Goal: Navigation & Orientation: Find specific page/section

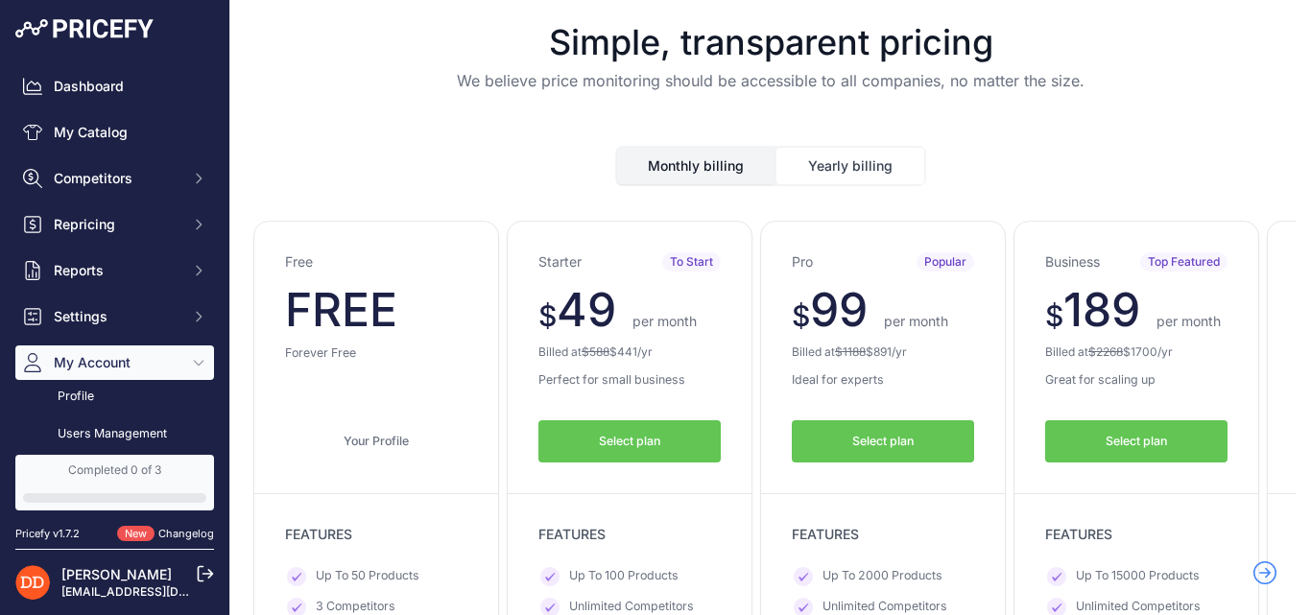
scroll to position [279, 0]
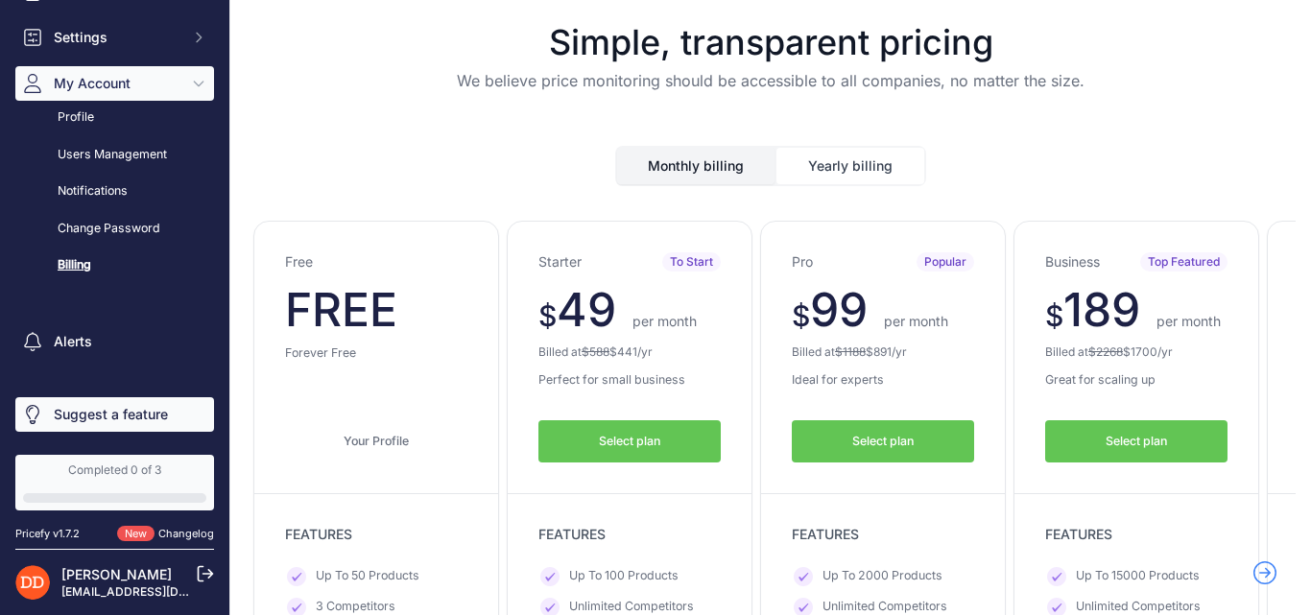
click at [108, 415] on link "Suggest a feature" at bounding box center [114, 414] width 199 height 35
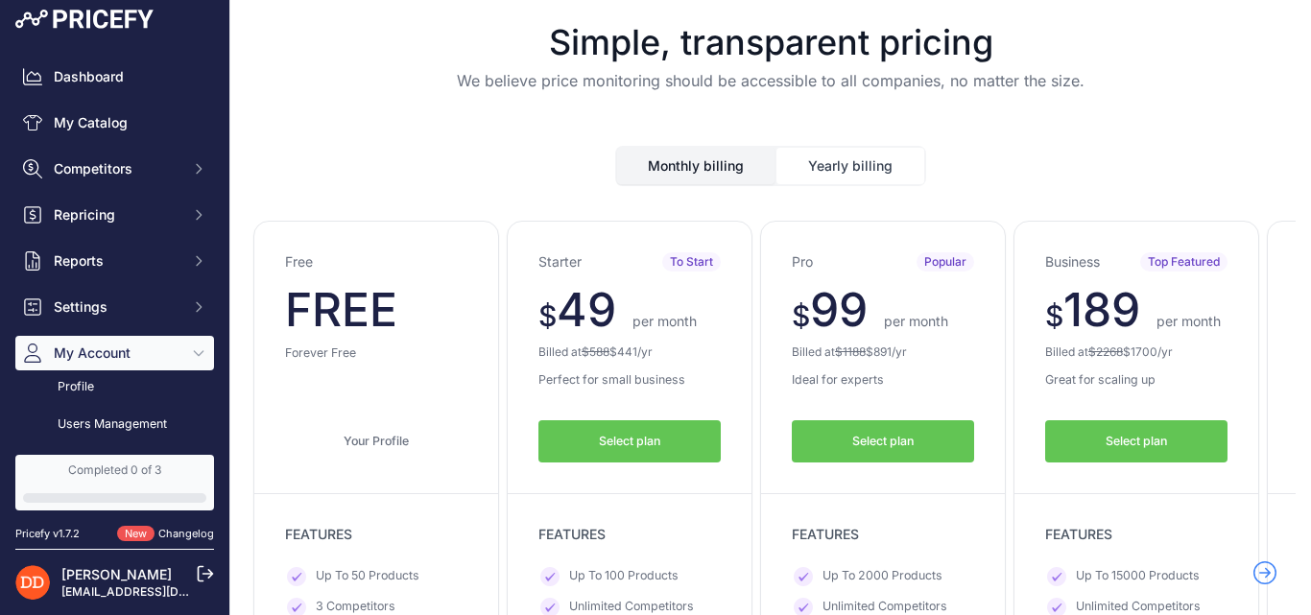
scroll to position [0, 0]
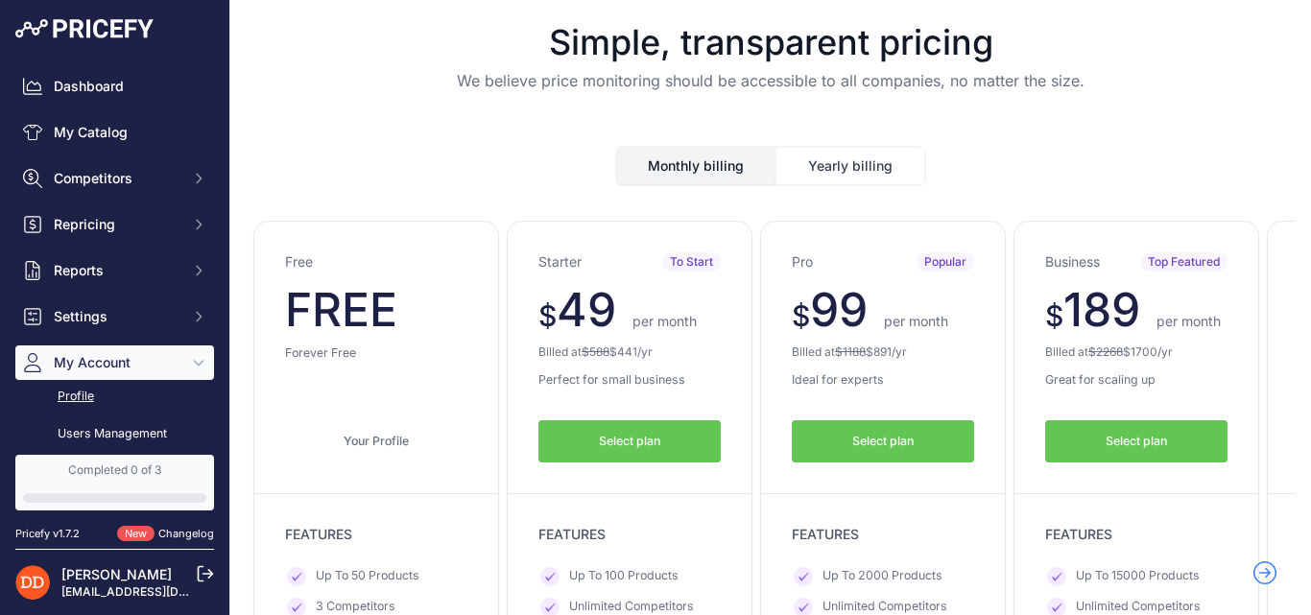
click at [89, 400] on link "Profile" at bounding box center [114, 397] width 199 height 34
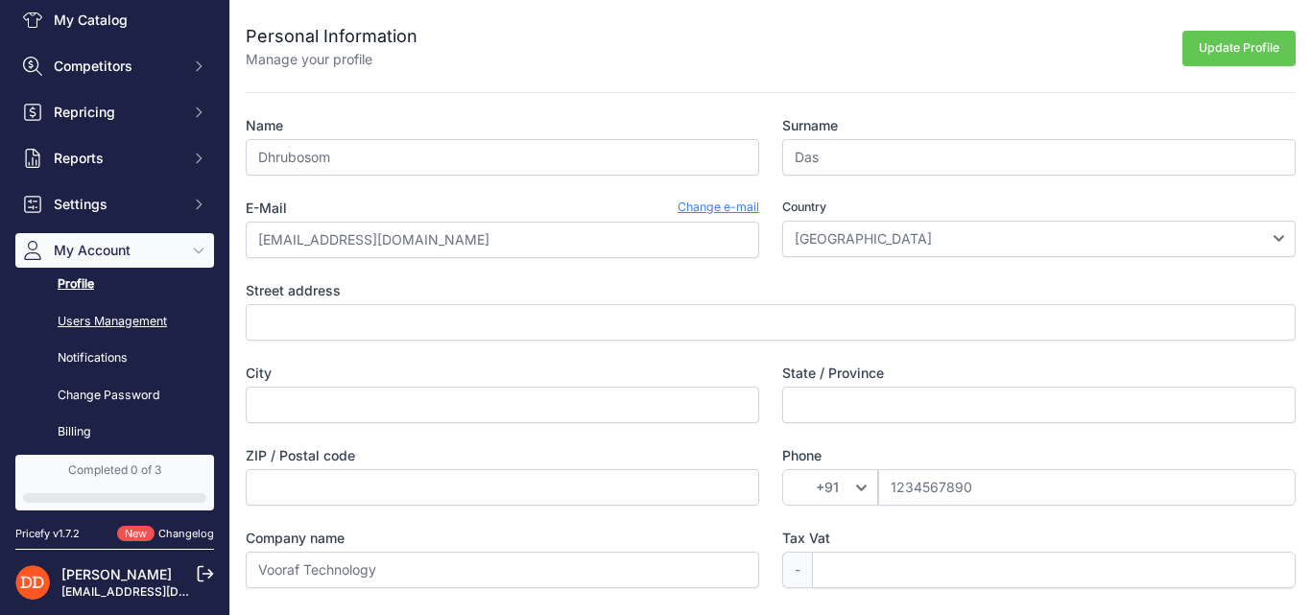
scroll to position [279, 0]
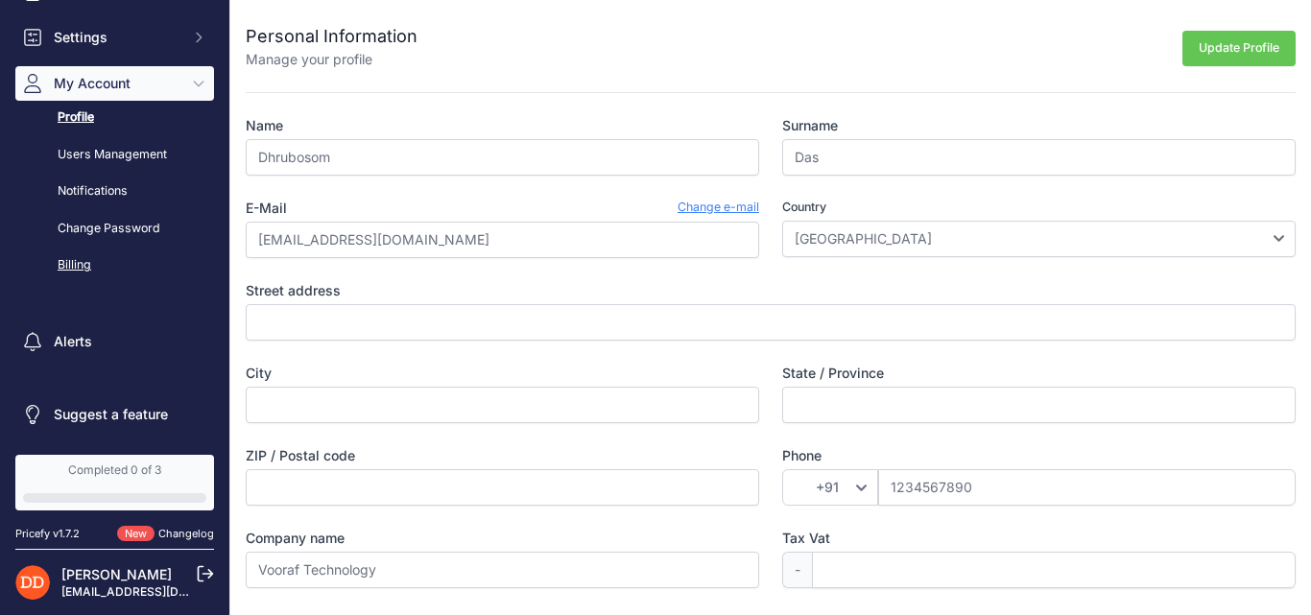
click at [70, 261] on link "Billing" at bounding box center [114, 266] width 199 height 34
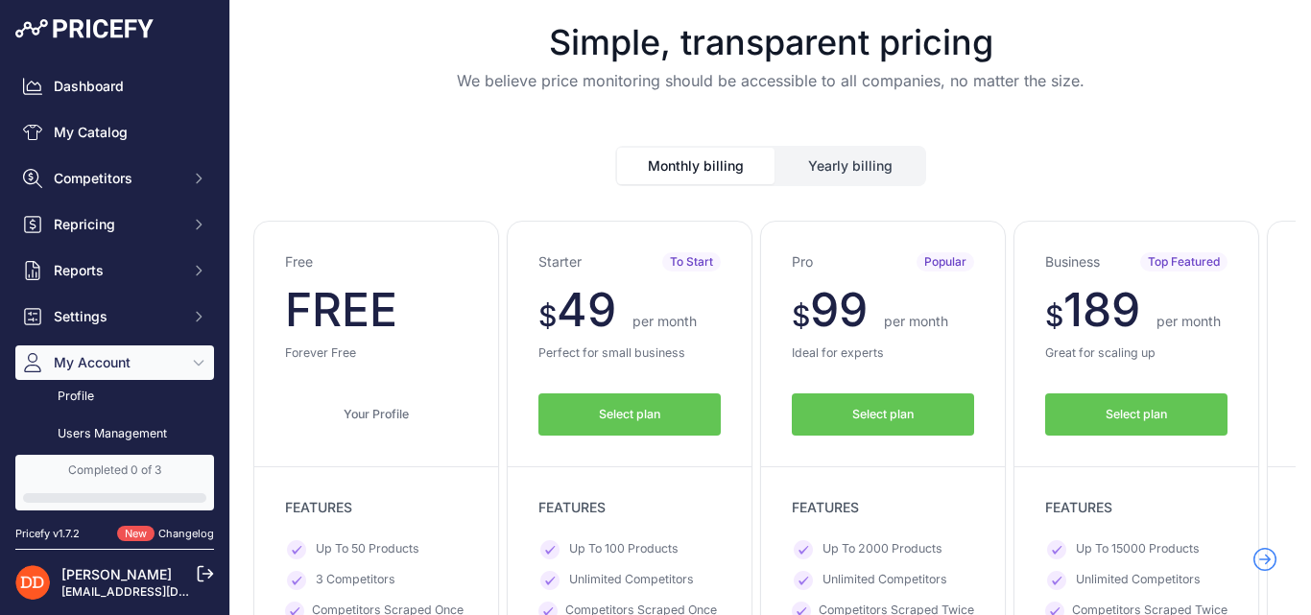
click at [846, 163] on button "Yearly billing" at bounding box center [851, 166] width 148 height 36
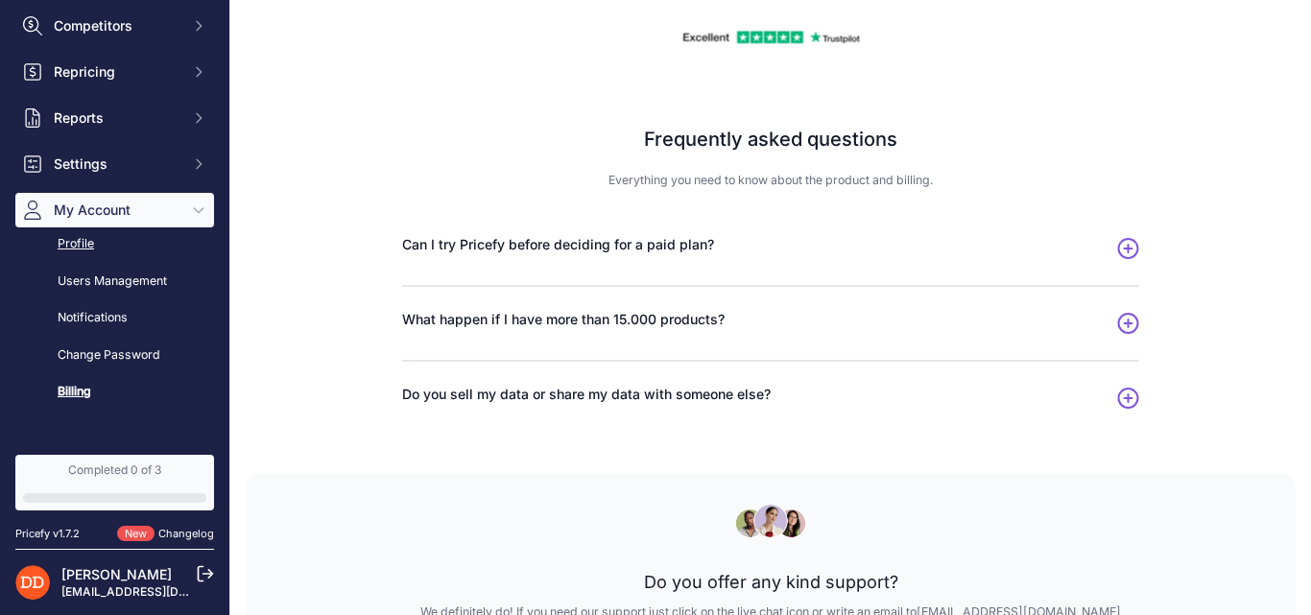
scroll to position [279, 0]
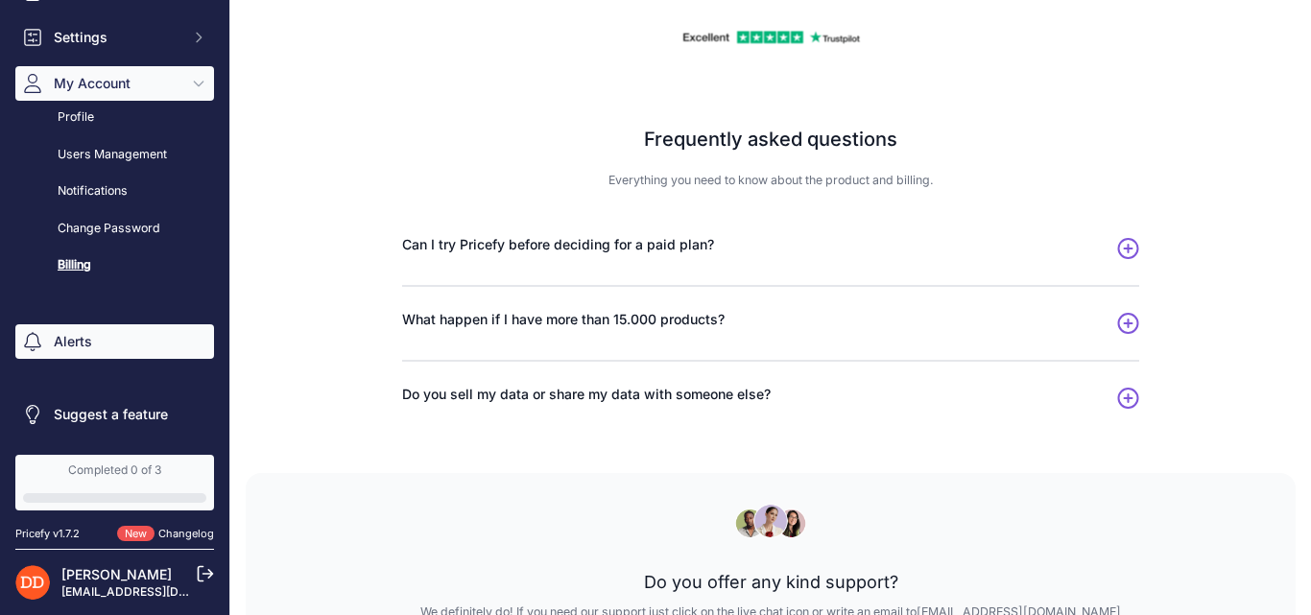
click at [90, 339] on link "Alerts" at bounding box center [114, 341] width 199 height 35
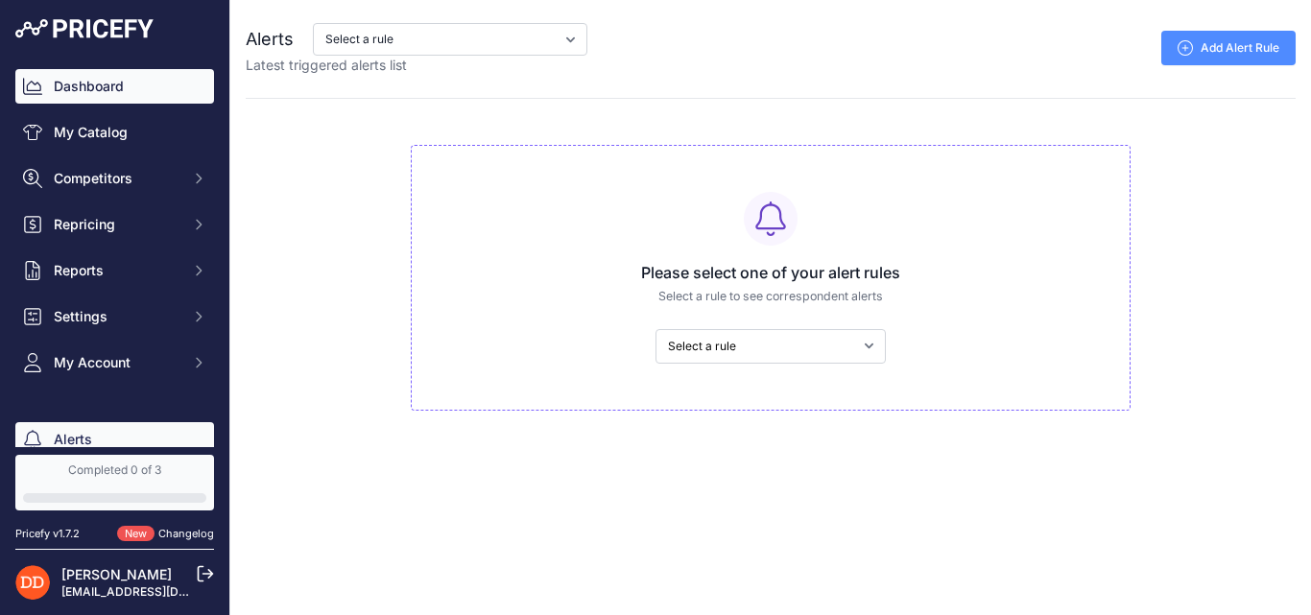
click at [47, 84] on link "Dashboard" at bounding box center [114, 86] width 199 height 35
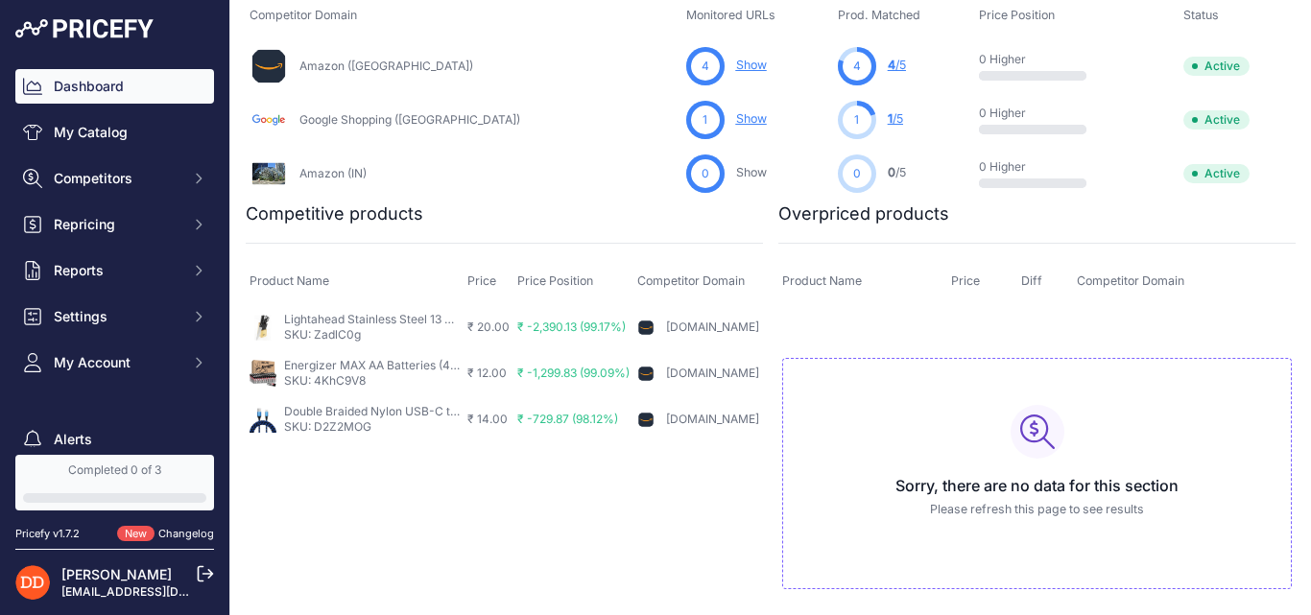
scroll to position [713, 0]
